Goal: Information Seeking & Learning: Learn about a topic

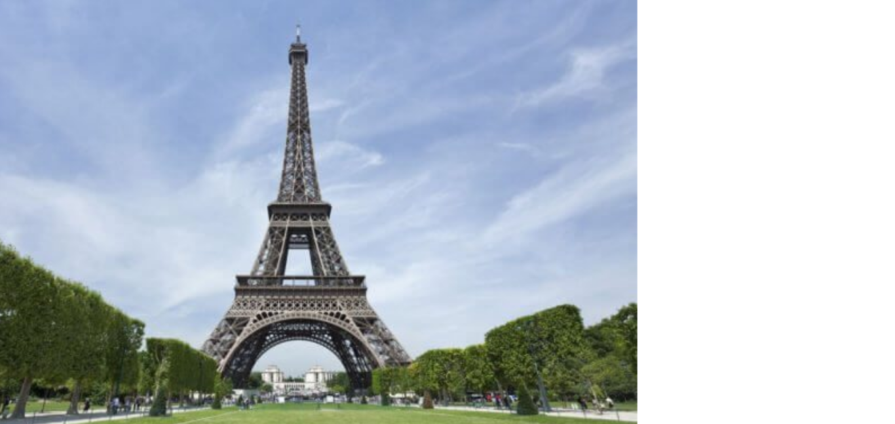
click at [401, 251] on img at bounding box center [267, 243] width 393 height 261
